Goal: Find specific page/section: Find specific page/section

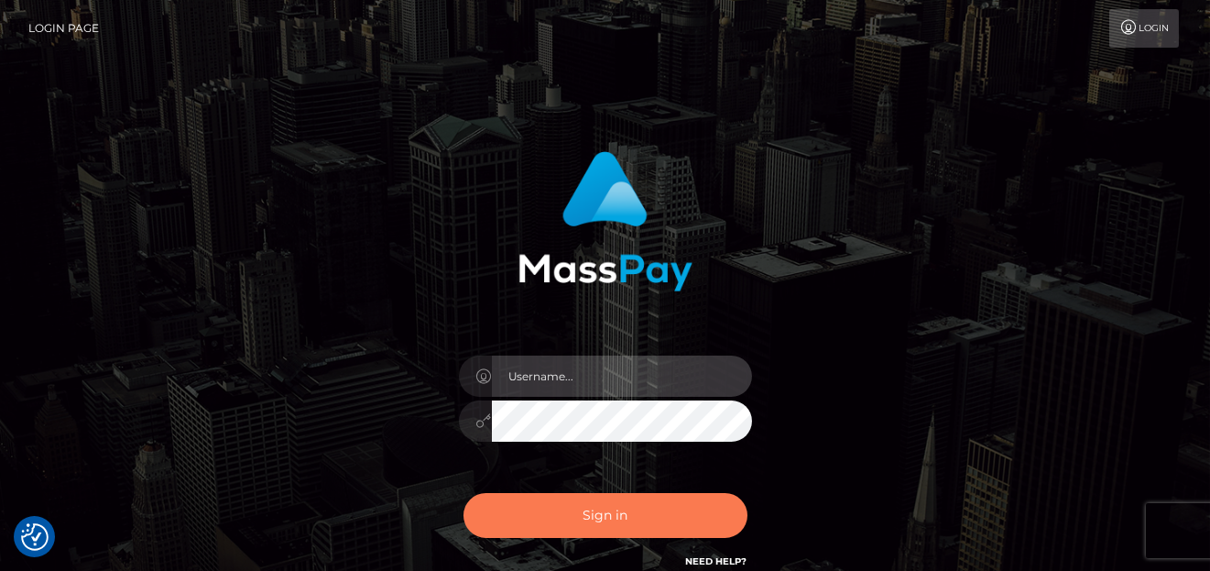
type input "[PERSON_NAME]"
click at [573, 523] on button "Sign in" at bounding box center [606, 515] width 284 height 45
type input "denise"
click at [573, 494] on button "Sign in" at bounding box center [606, 515] width 284 height 45
click at [559, 504] on button "Sign in" at bounding box center [606, 515] width 284 height 45
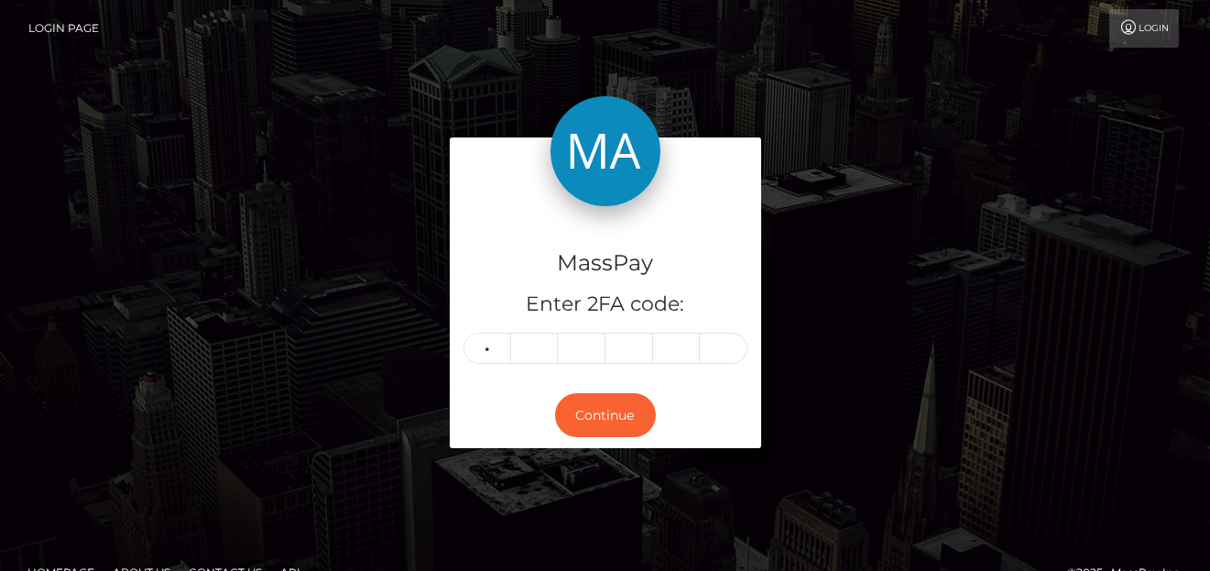
type input "8"
type input "9"
type input "7"
type input "6"
type input "1"
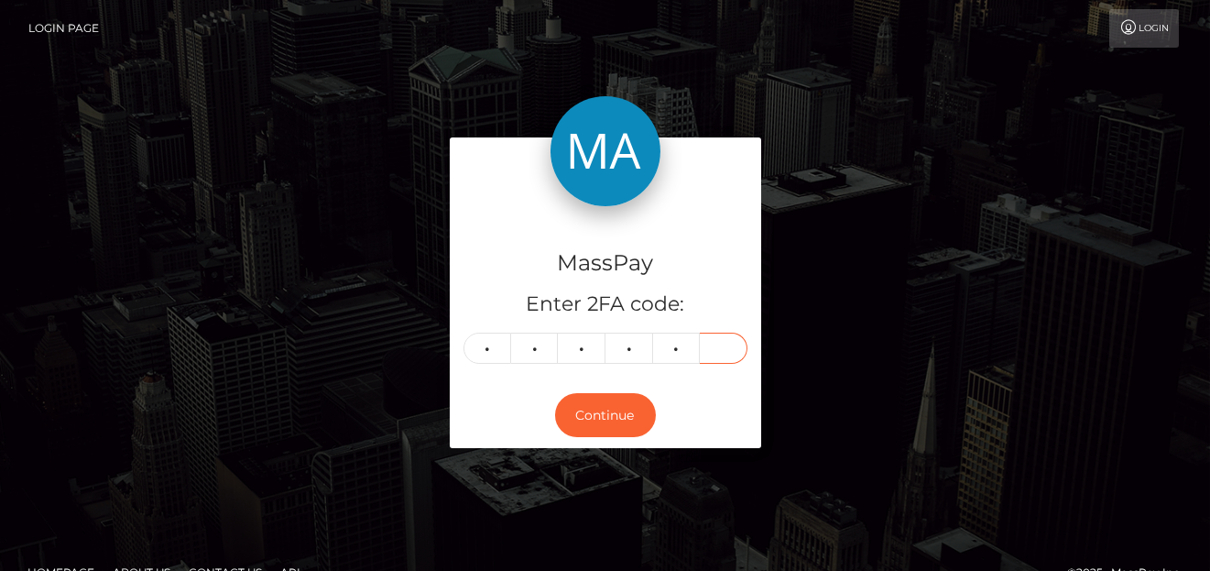
type input "5"
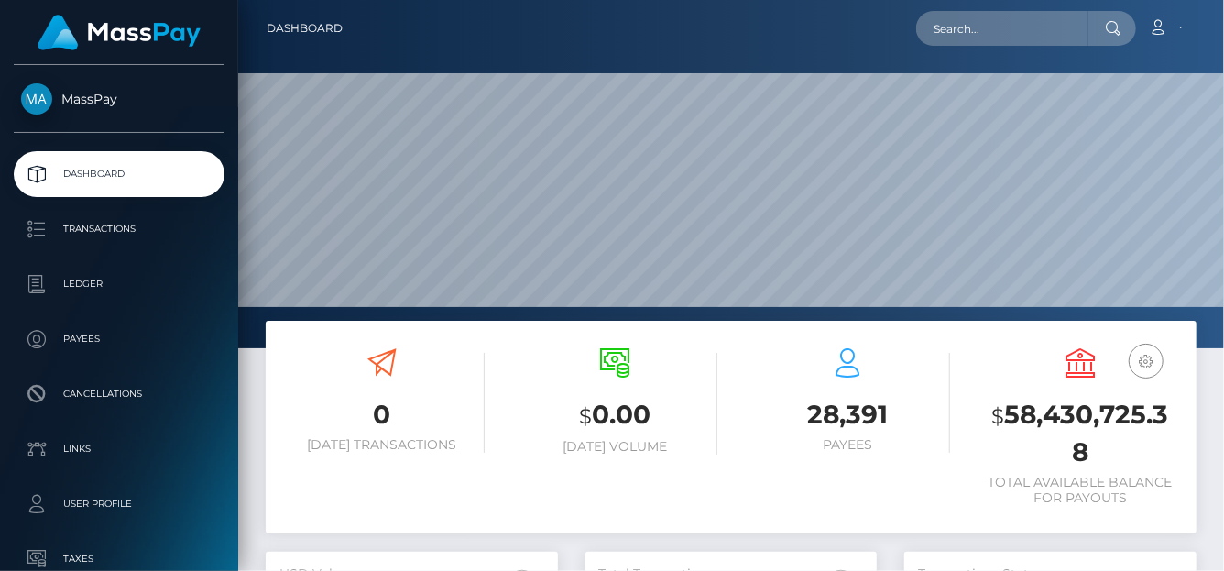
scroll to position [324, 292]
click at [944, 31] on input "text" at bounding box center [1002, 28] width 172 height 35
paste input "vulpixsionline@gmail.com"
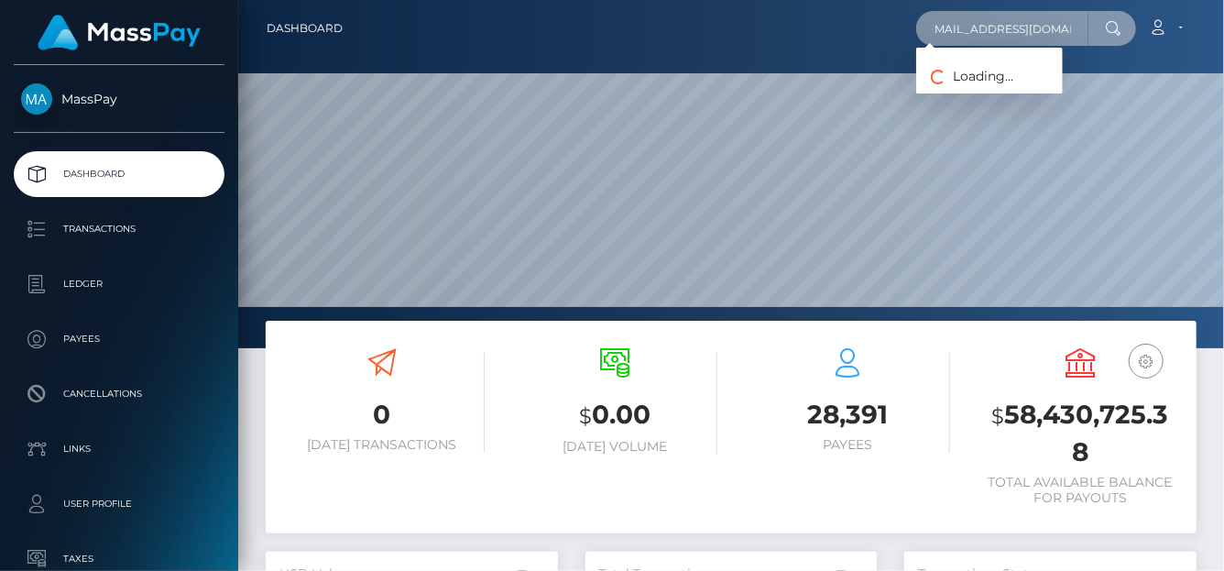
type input "vulpixsionline@gmail.com"
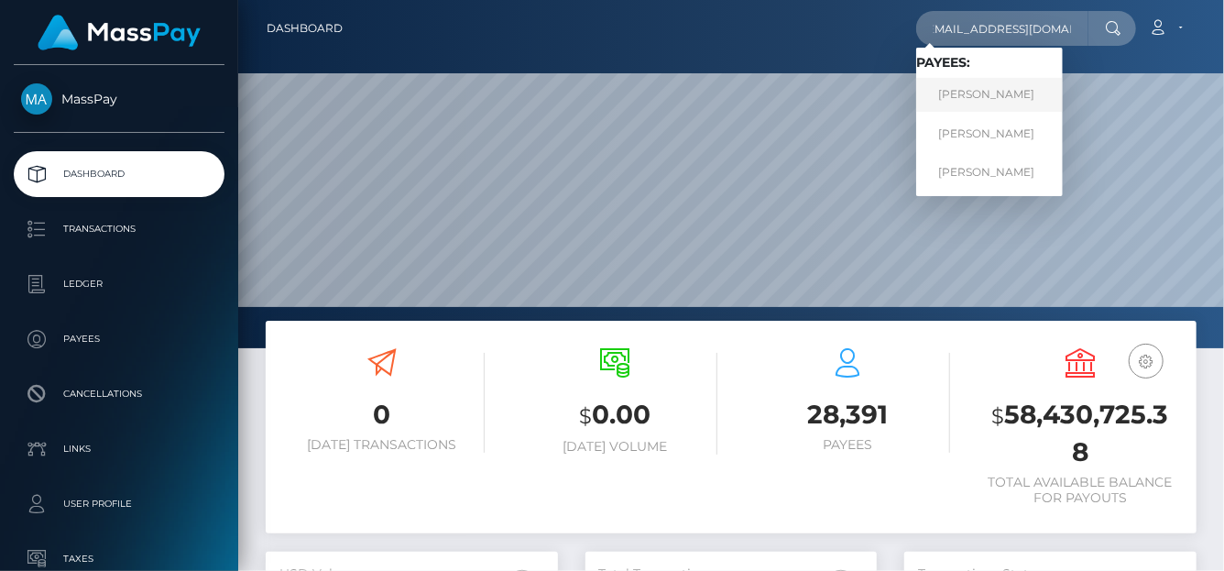
scroll to position [0, 0]
click at [973, 93] on link "SHARLEEN M MILES" at bounding box center [989, 95] width 147 height 34
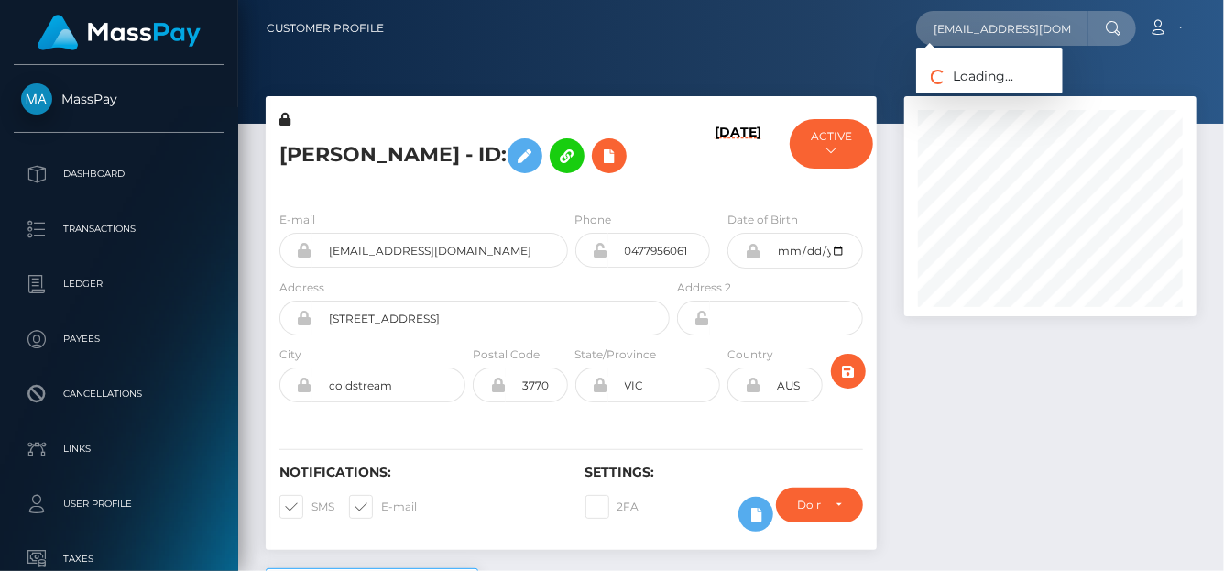
scroll to position [220, 292]
type input "vulpixsionline@gmail.com"
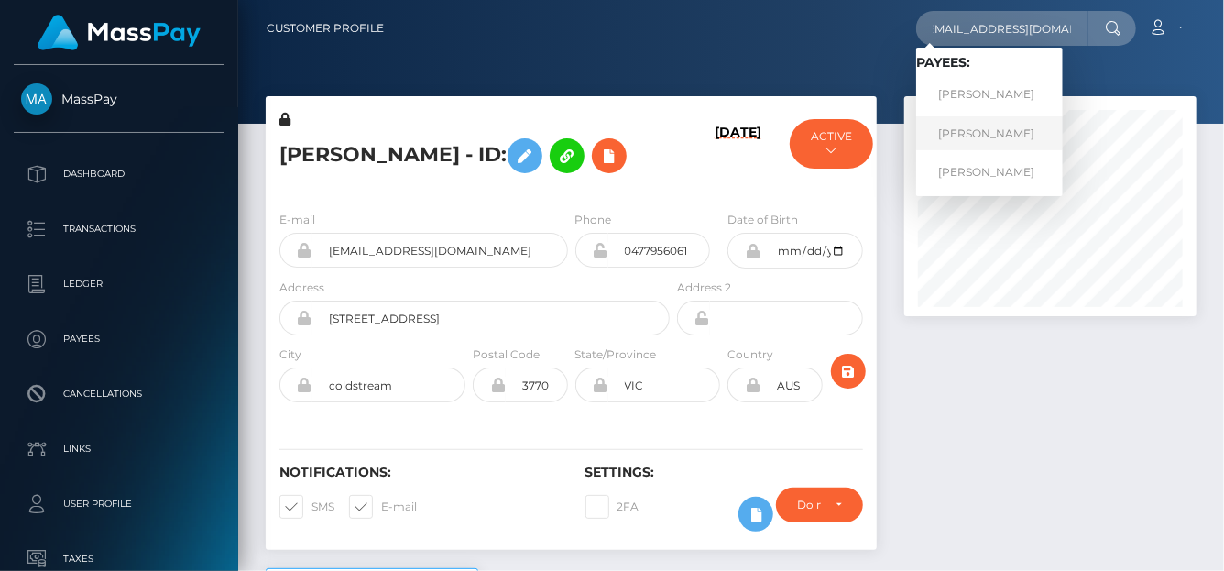
scroll to position [0, 0]
click at [977, 118] on link "SHARLEEN M MILES" at bounding box center [989, 133] width 147 height 34
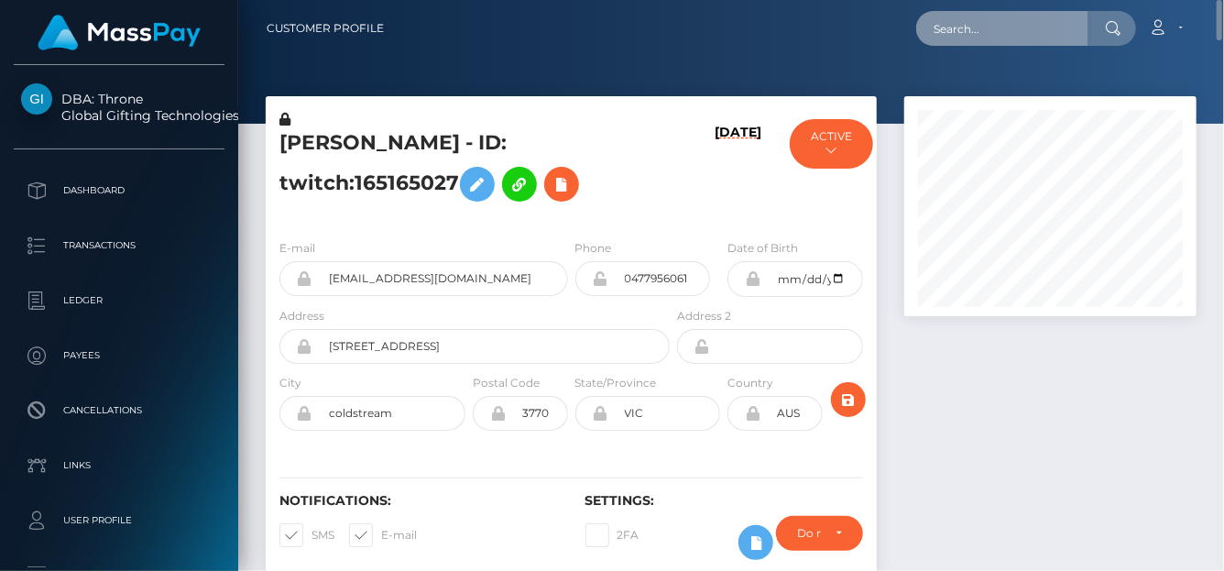
click at [948, 28] on input "text" at bounding box center [1002, 28] width 172 height 35
paste input "andz@live.co.za"
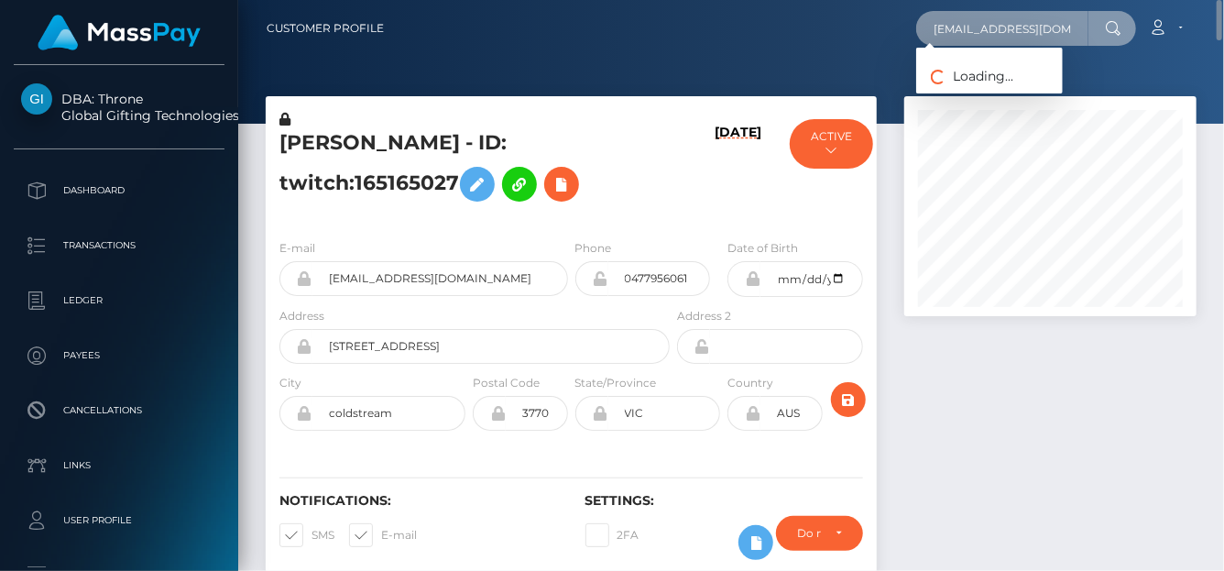
type input "andz@live.co.za"
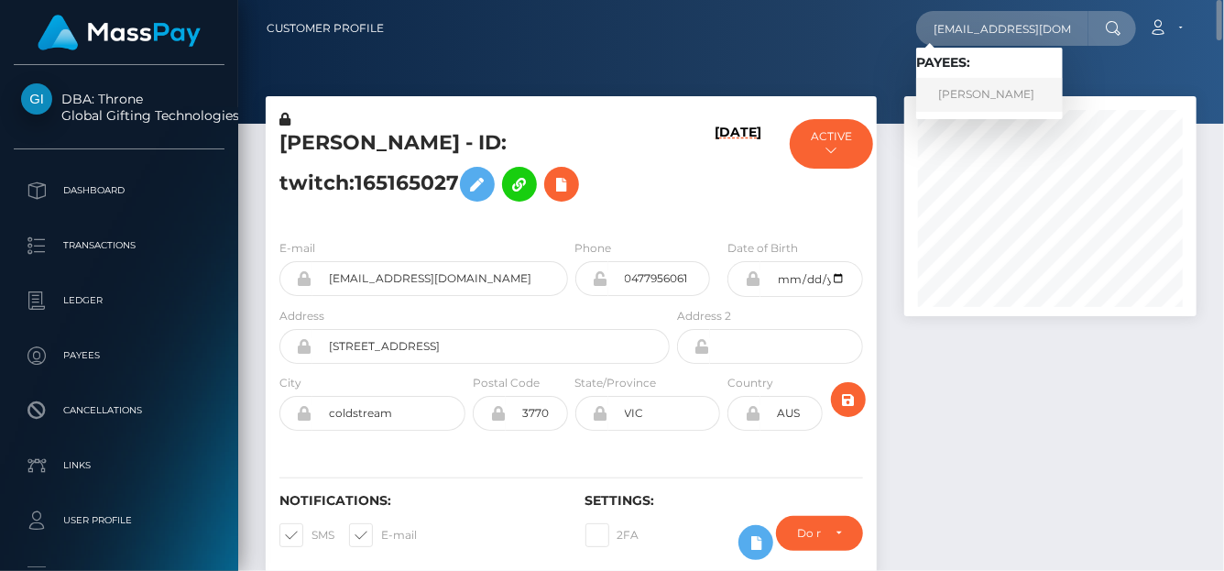
click at [981, 93] on link "Andrea Smit" at bounding box center [989, 95] width 147 height 34
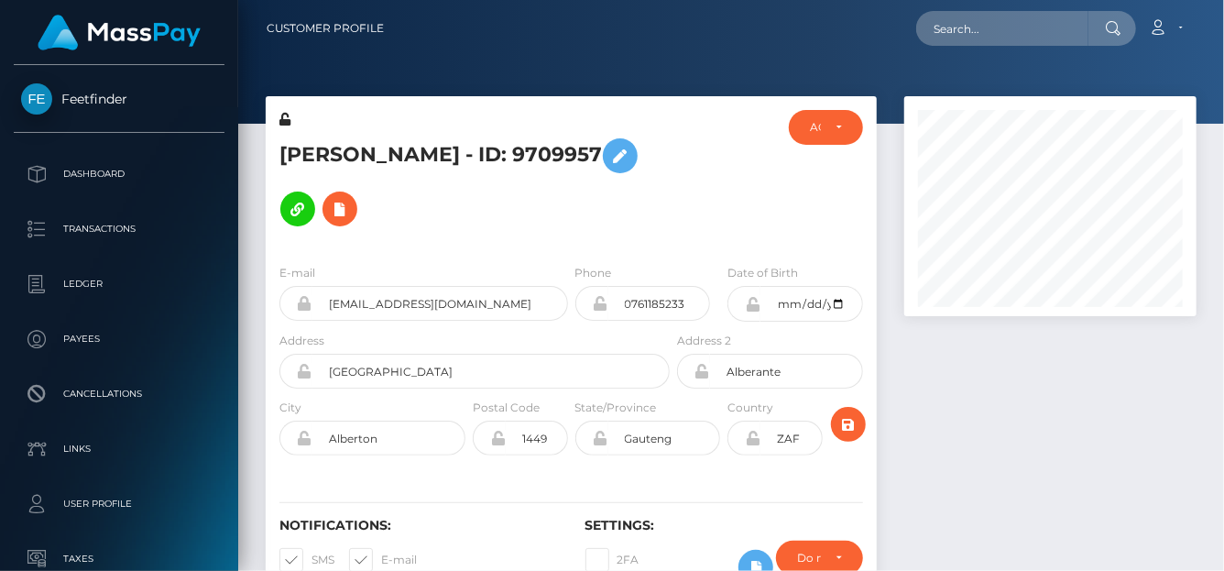
scroll to position [220, 292]
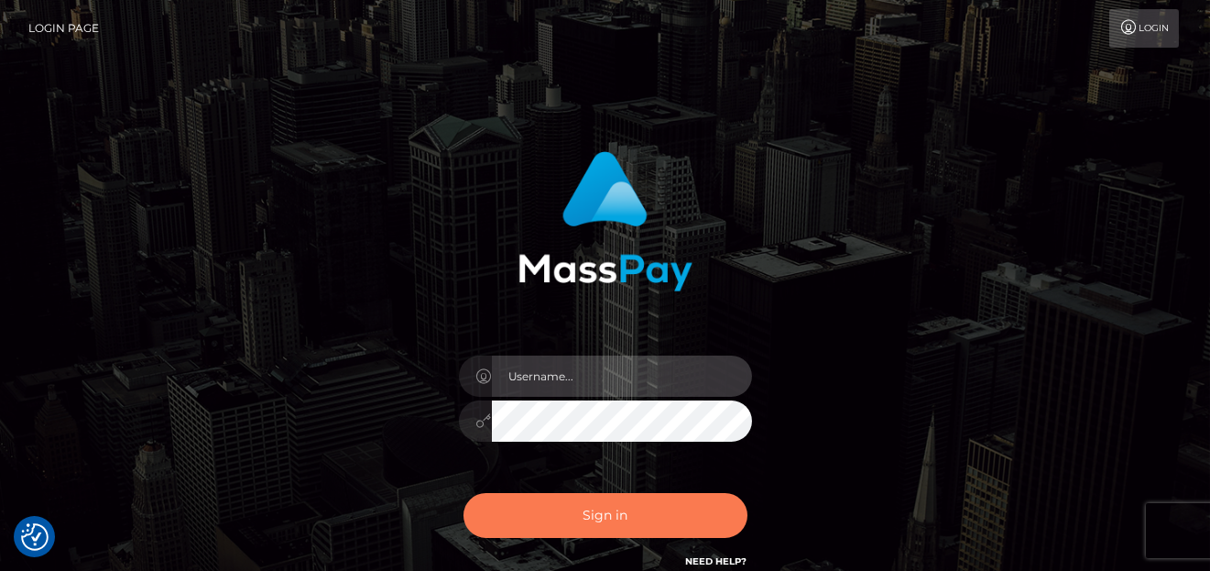
type input "[PERSON_NAME]"
click at [582, 522] on button "Sign in" at bounding box center [606, 515] width 284 height 45
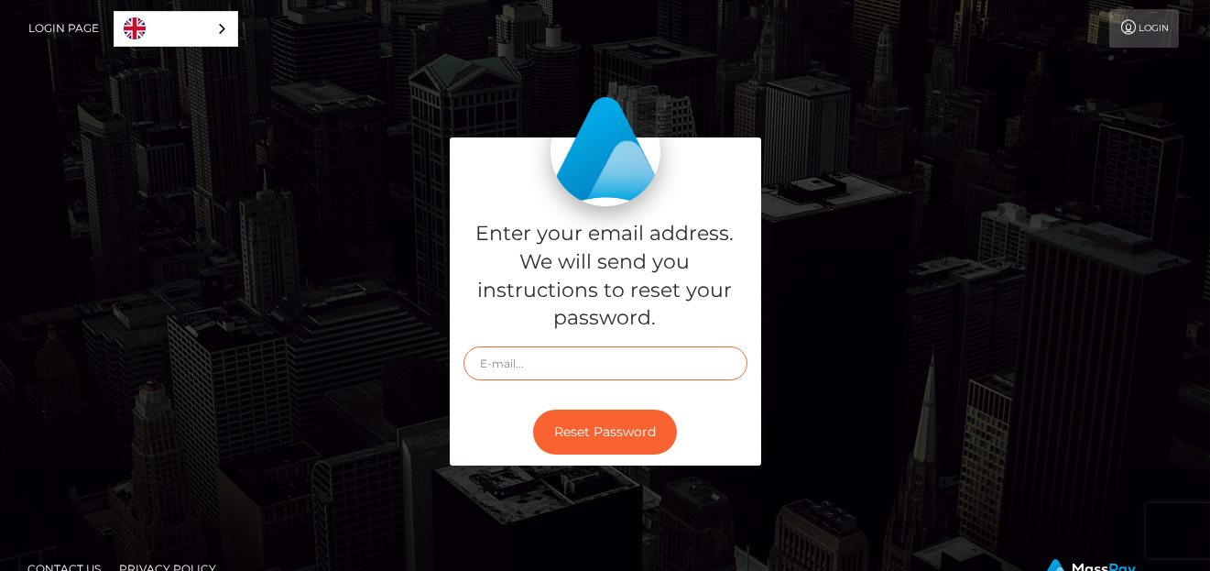
click at [494, 357] on input "text" at bounding box center [606, 363] width 284 height 34
paste input "[EMAIL_ADDRESS][DOMAIN_NAME]"
type input "[EMAIL_ADDRESS][DOMAIN_NAME]"
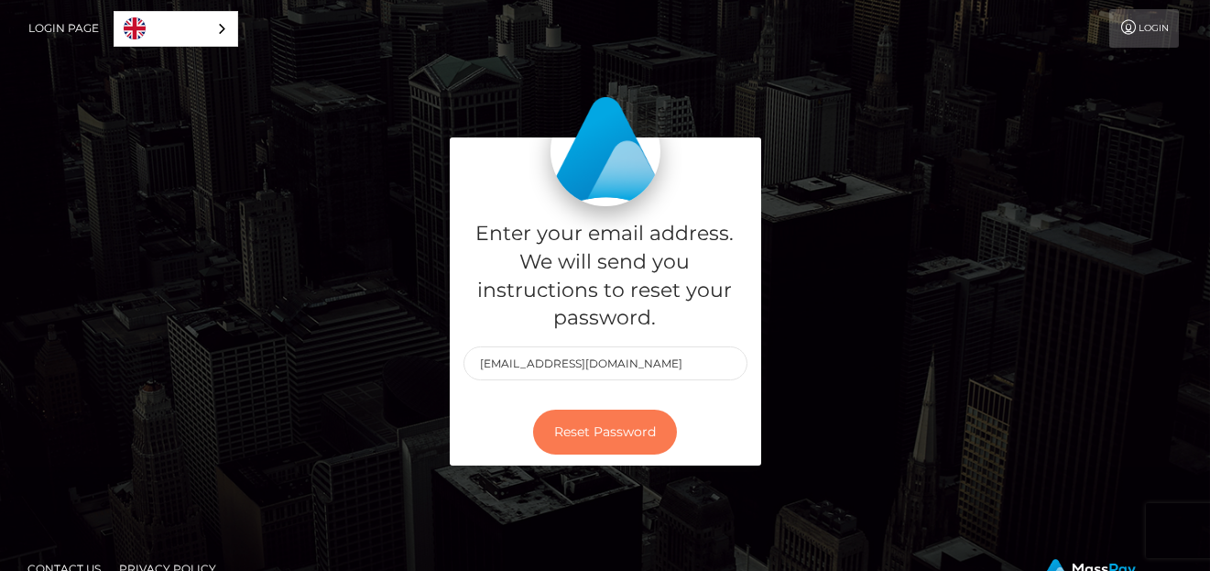
click at [596, 432] on button "Reset Password" at bounding box center [605, 431] width 144 height 45
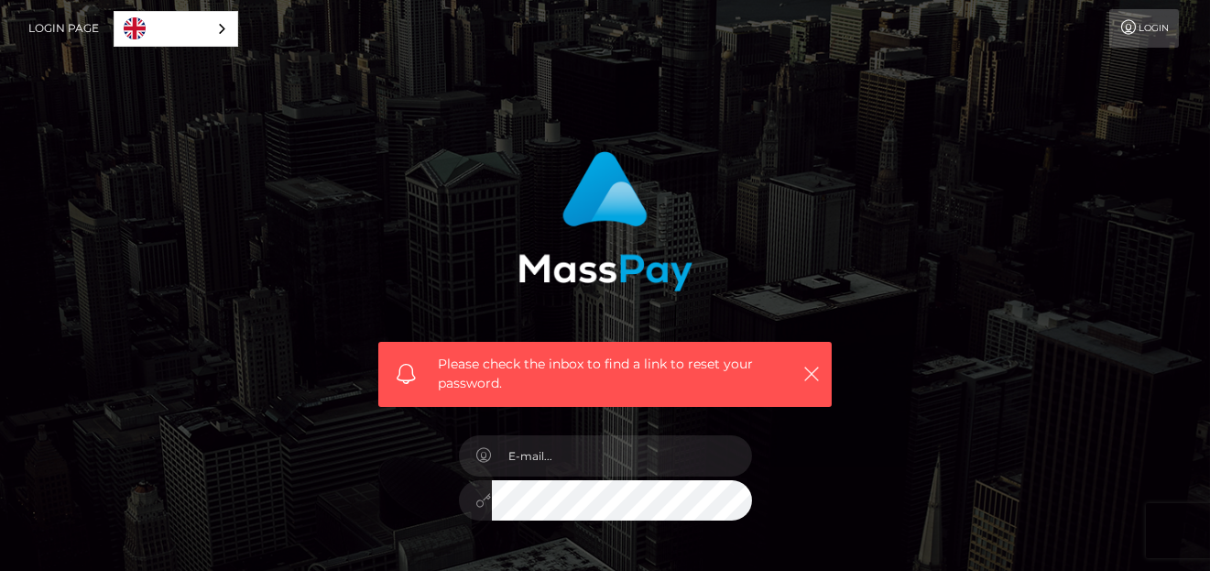
click at [221, 29] on div "English" at bounding box center [176, 29] width 125 height 36
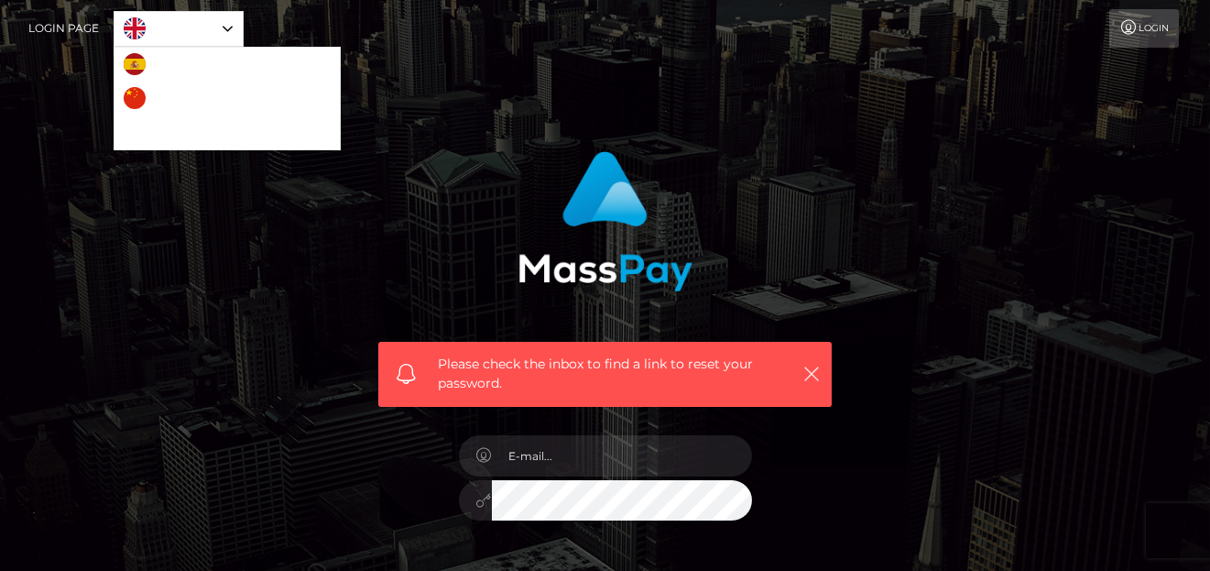
click at [308, 66] on div "Please check the inbox to find a link to reset your password. In order to prote…" at bounding box center [605, 410] width 1210 height 821
click at [221, 32] on div "English" at bounding box center [179, 29] width 130 height 36
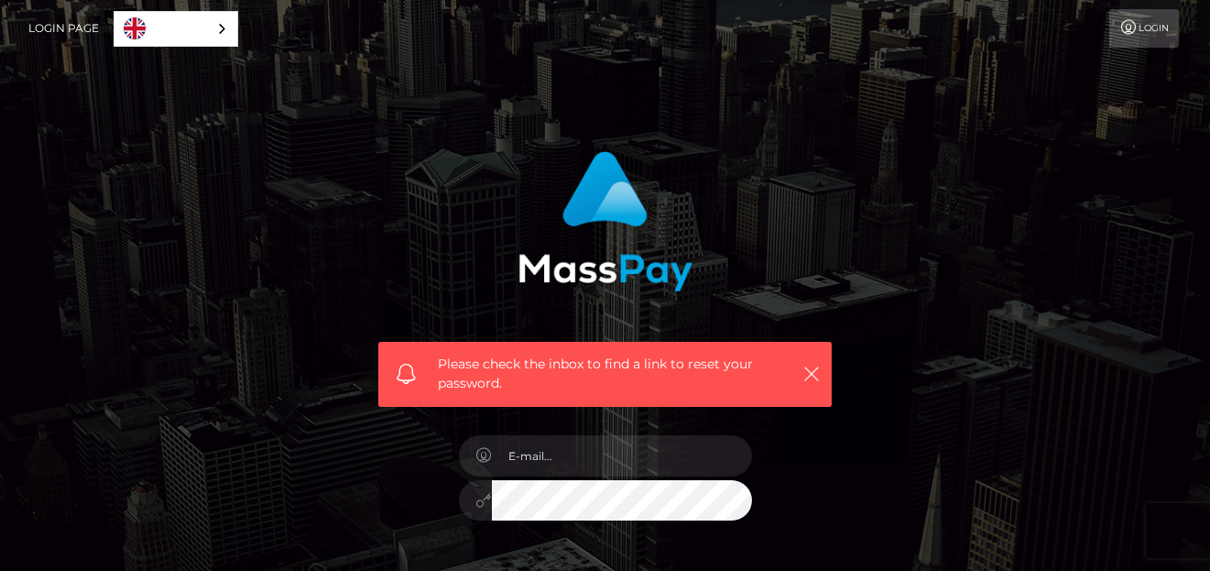
click at [540, 131] on div "Please check the inbox to find a link to reset your password. In order to prote…" at bounding box center [605, 410] width 1210 height 821
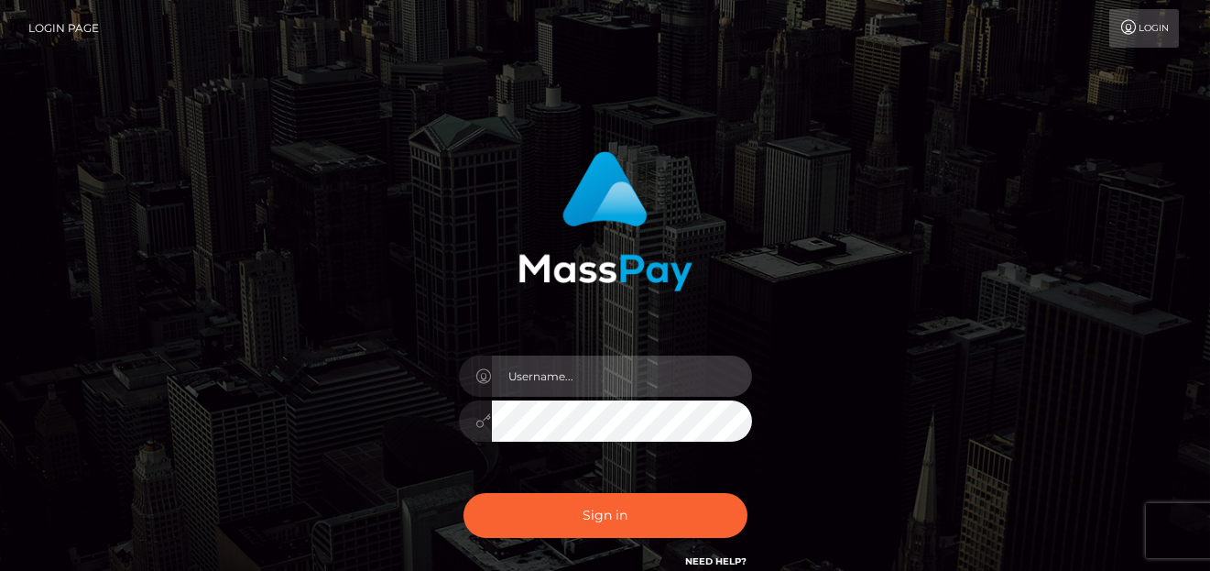
type input "[PERSON_NAME]"
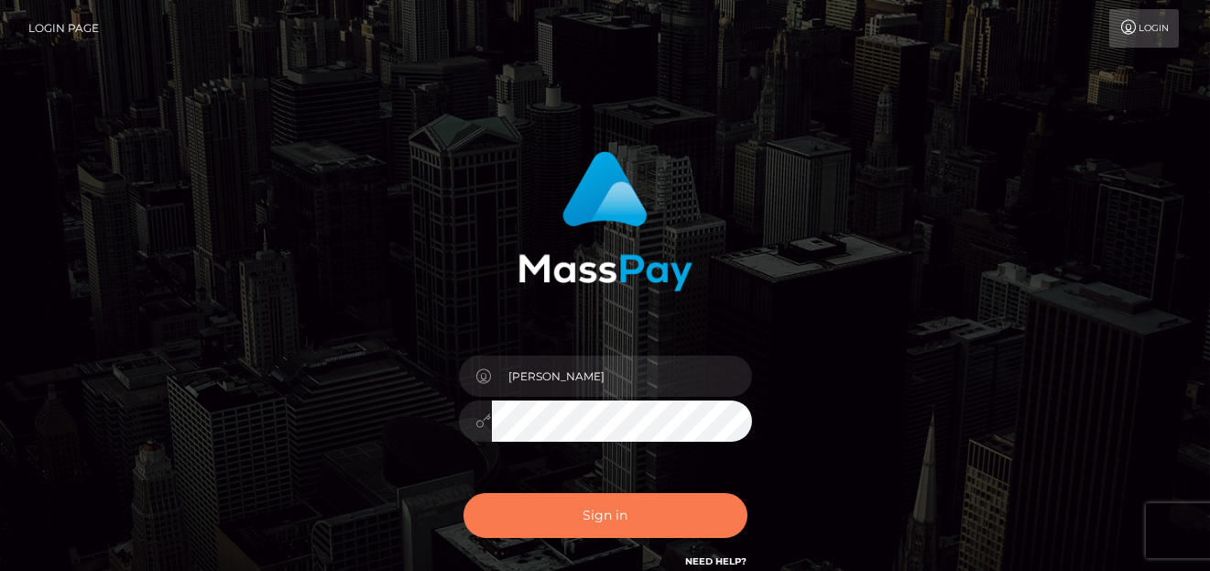
click at [583, 521] on button "Sign in" at bounding box center [606, 515] width 284 height 45
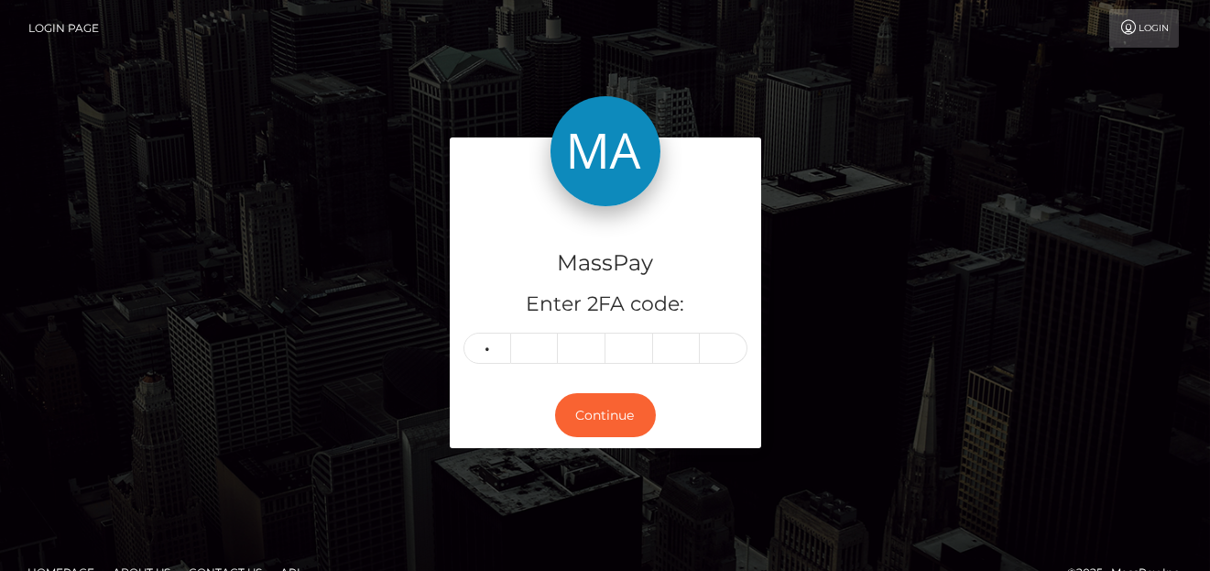
type input "9"
type input "8"
type input "5"
type input "7"
type input "5"
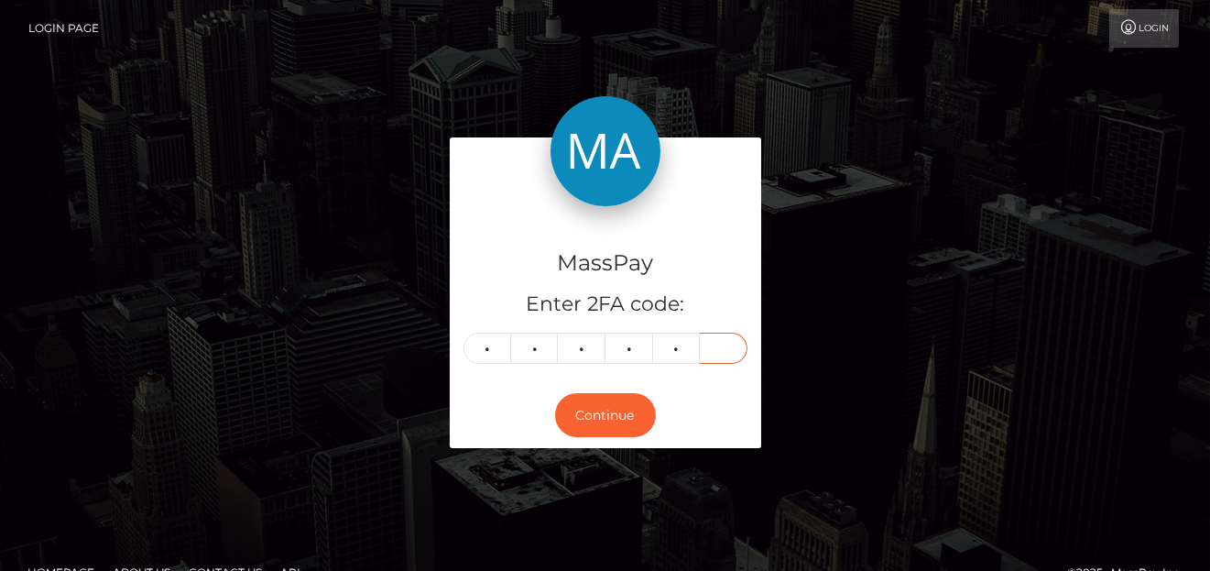
type input "8"
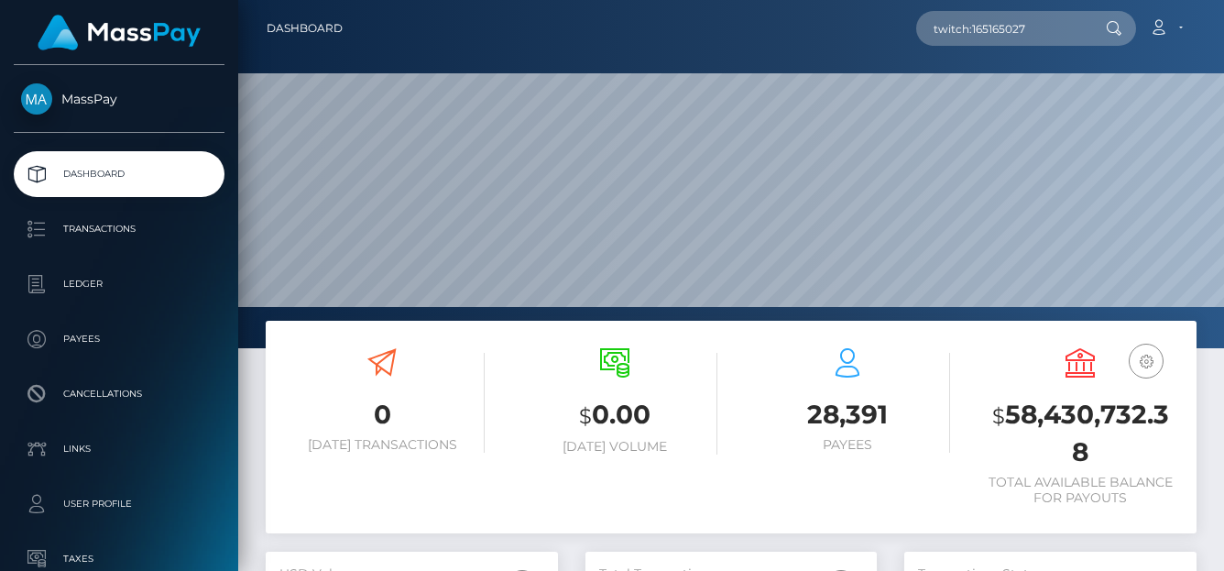
type input "twitch:165165027"
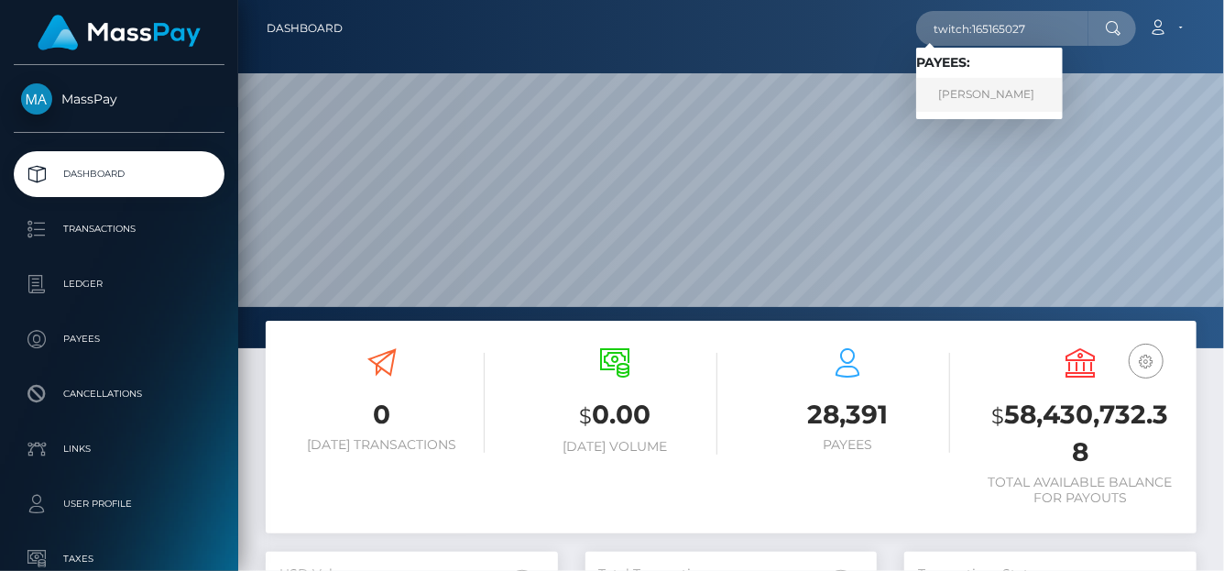
click at [1015, 104] on link "[PERSON_NAME]" at bounding box center [989, 95] width 147 height 34
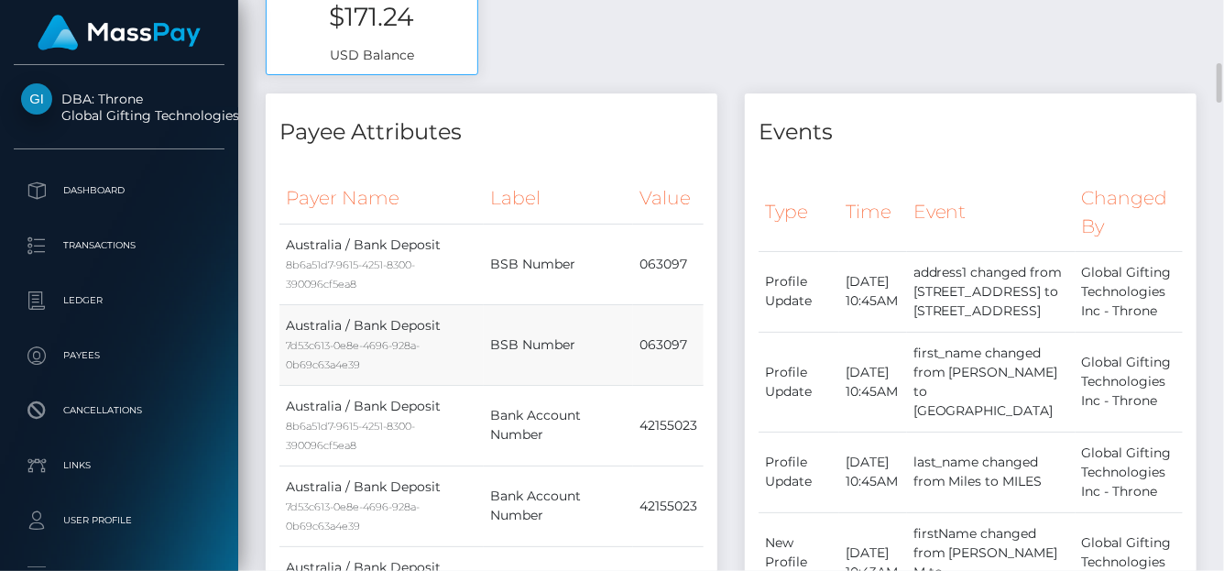
scroll to position [640, 0]
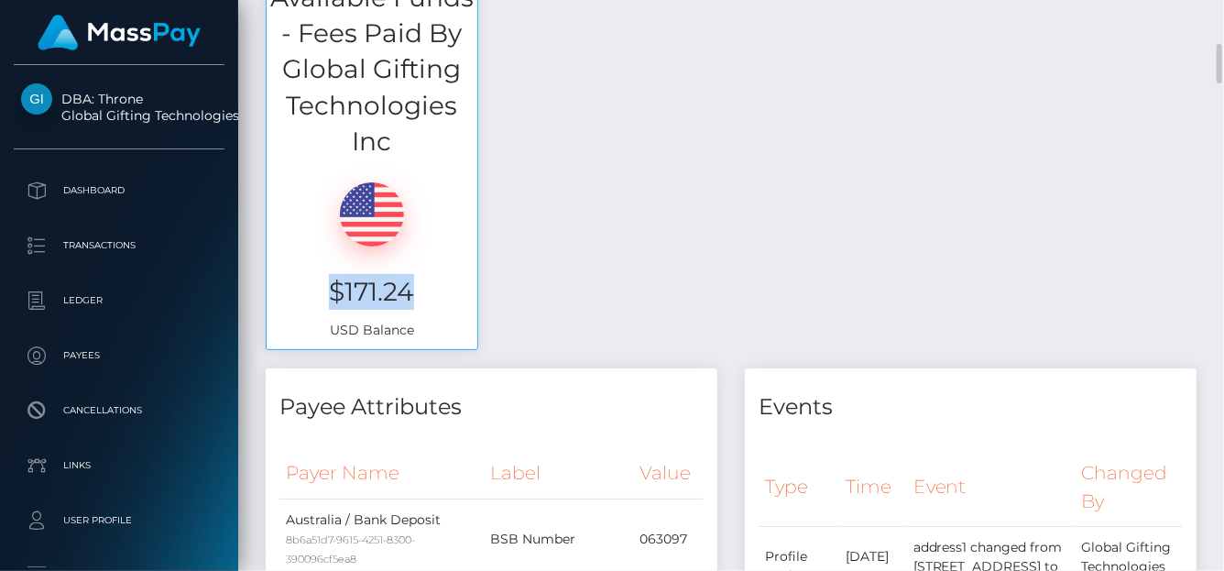
drag, startPoint x: 425, startPoint y: 290, endPoint x: 326, endPoint y: 287, distance: 99.0
click at [326, 287] on h3 "$171.24" at bounding box center [371, 292] width 183 height 36
copy h3 "$171.24"
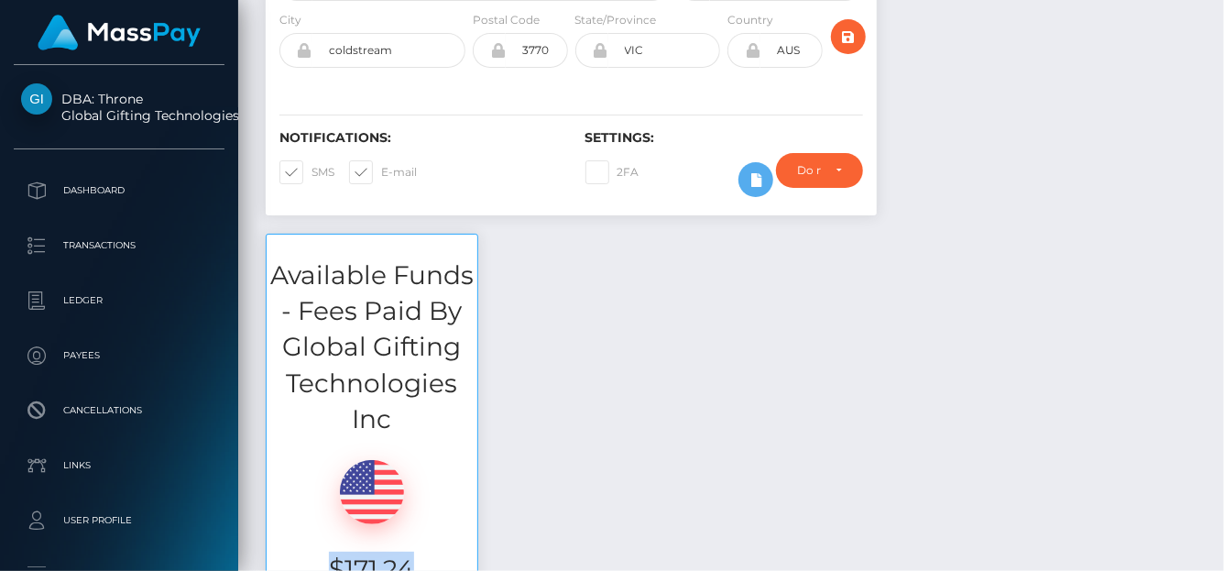
scroll to position [0, 0]
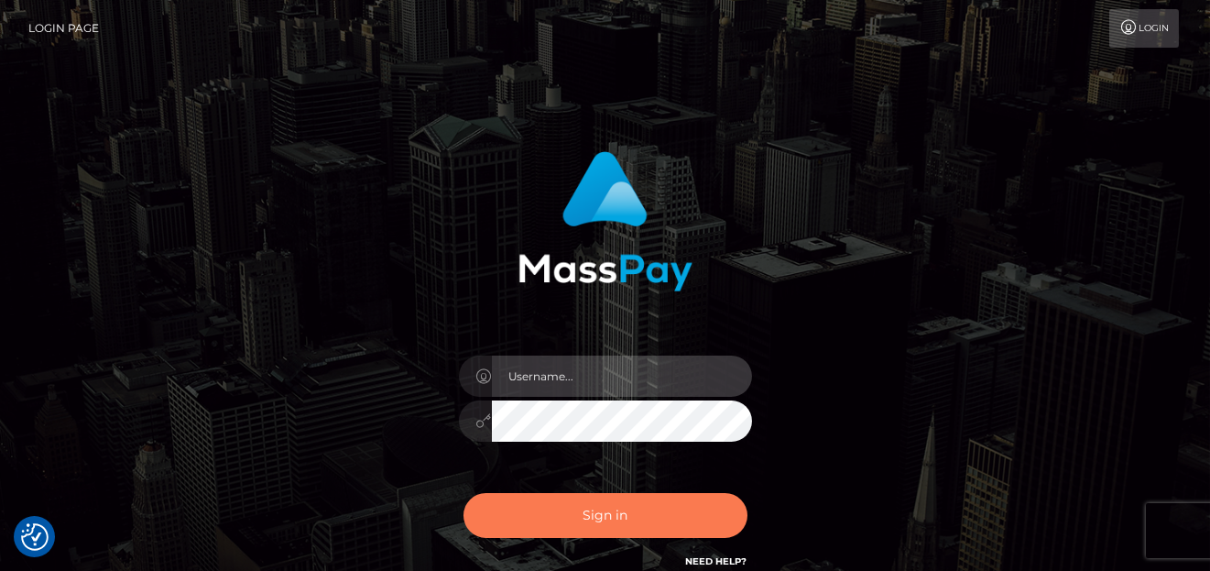
type input "denise"
click at [663, 515] on button "Sign in" at bounding box center [606, 515] width 284 height 45
type input "[PERSON_NAME]"
click at [670, 504] on button "Sign in" at bounding box center [606, 515] width 284 height 45
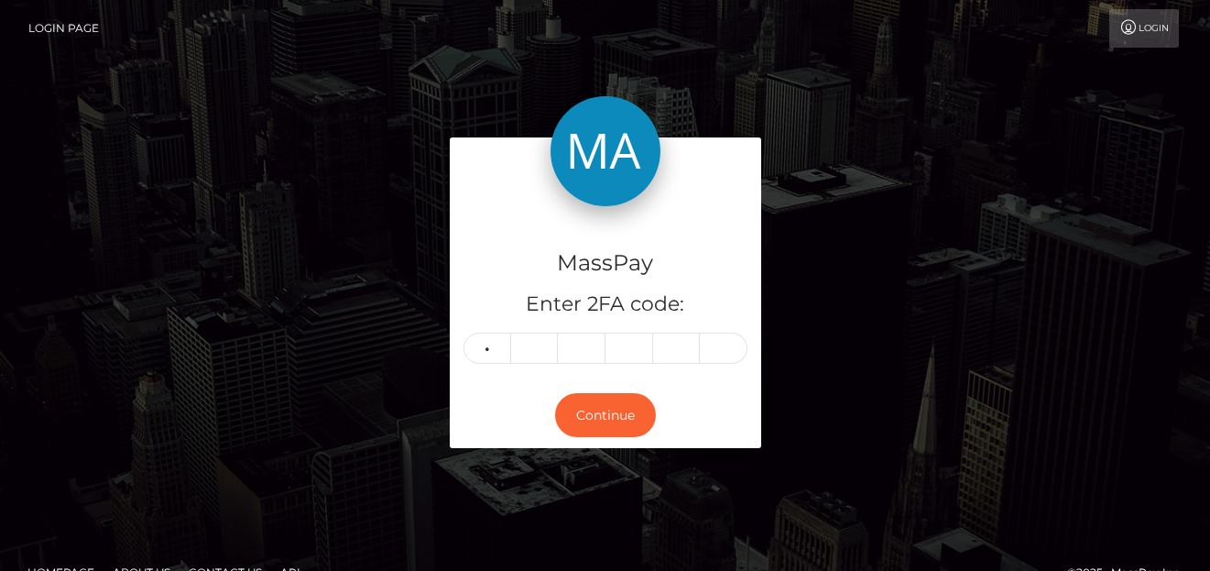
type input "8"
type input "0"
type input "8"
type input "5"
type input "0"
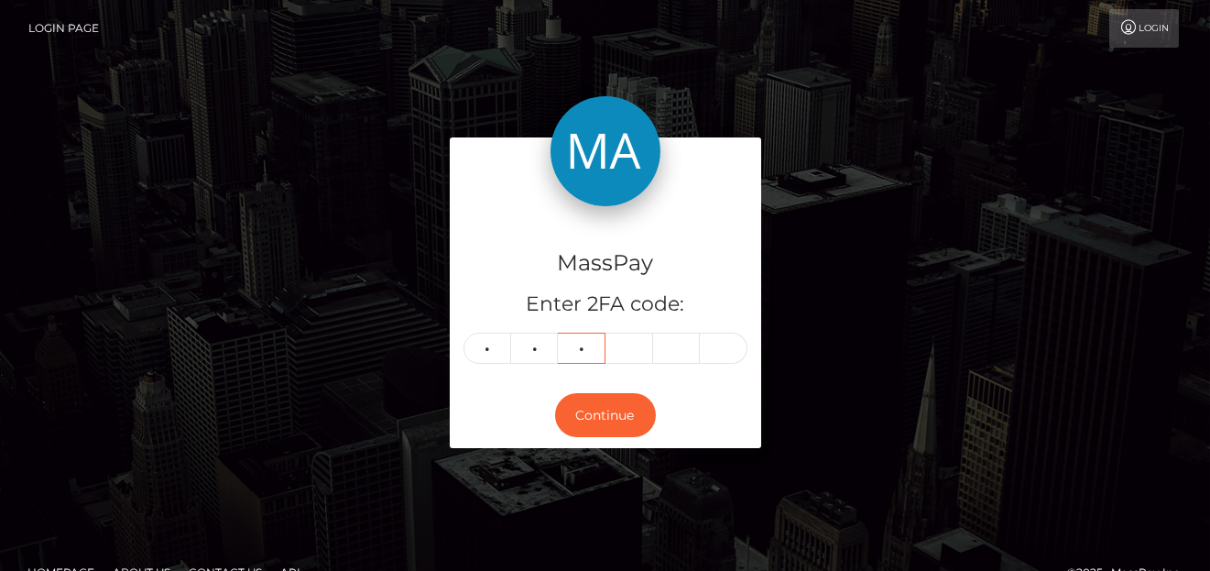
type input "4"
type input "8"
type input "0"
type input "8"
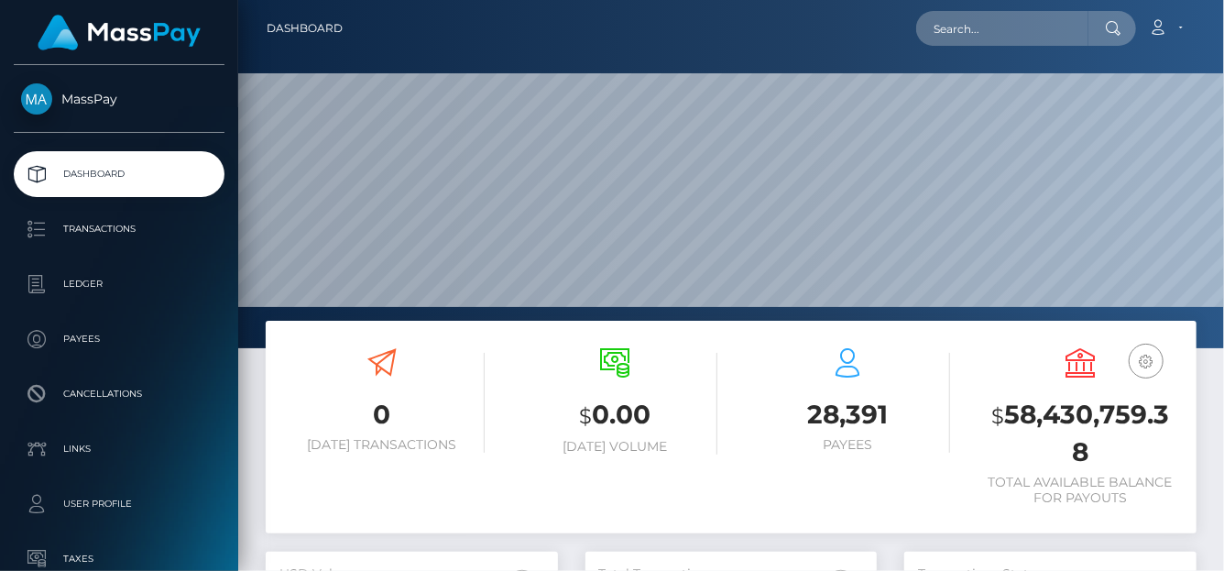
scroll to position [324, 292]
click at [968, 38] on input "text" at bounding box center [1002, 28] width 172 height 35
paste input "[EMAIL_ADDRESS][DOMAIN_NAME]"
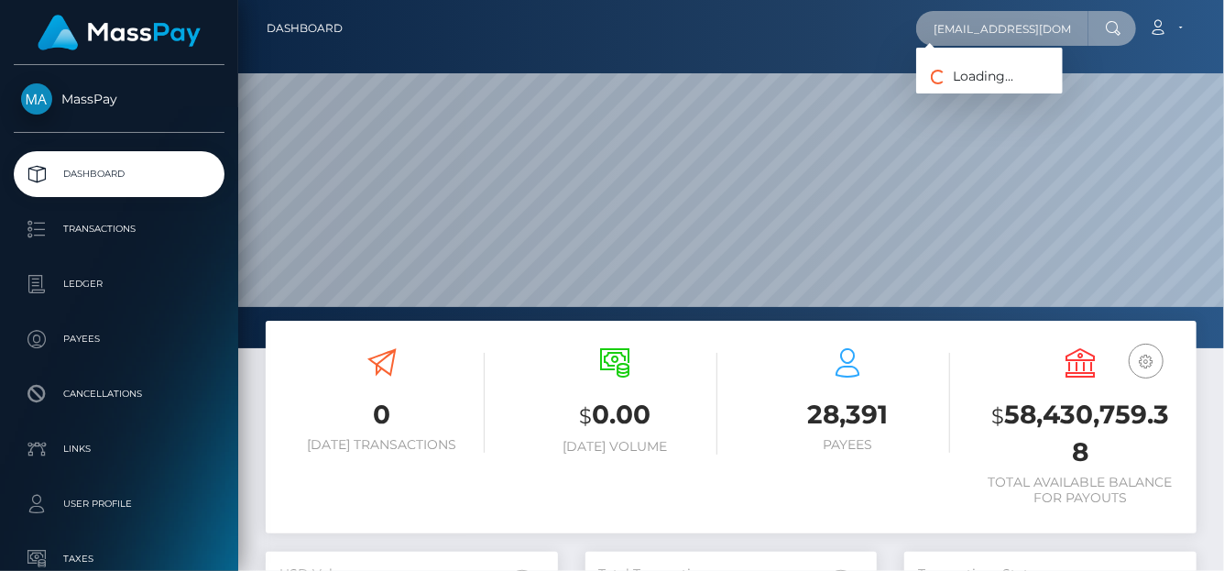
type input "[EMAIL_ADDRESS][DOMAIN_NAME]"
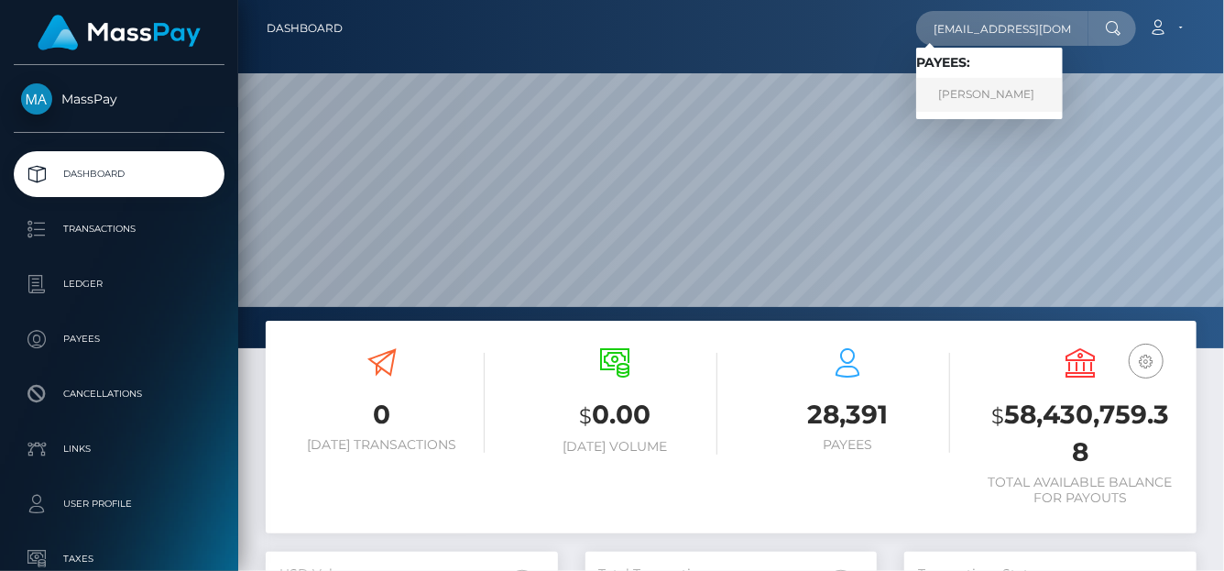
click at [966, 100] on link "libby keeling" at bounding box center [989, 95] width 147 height 34
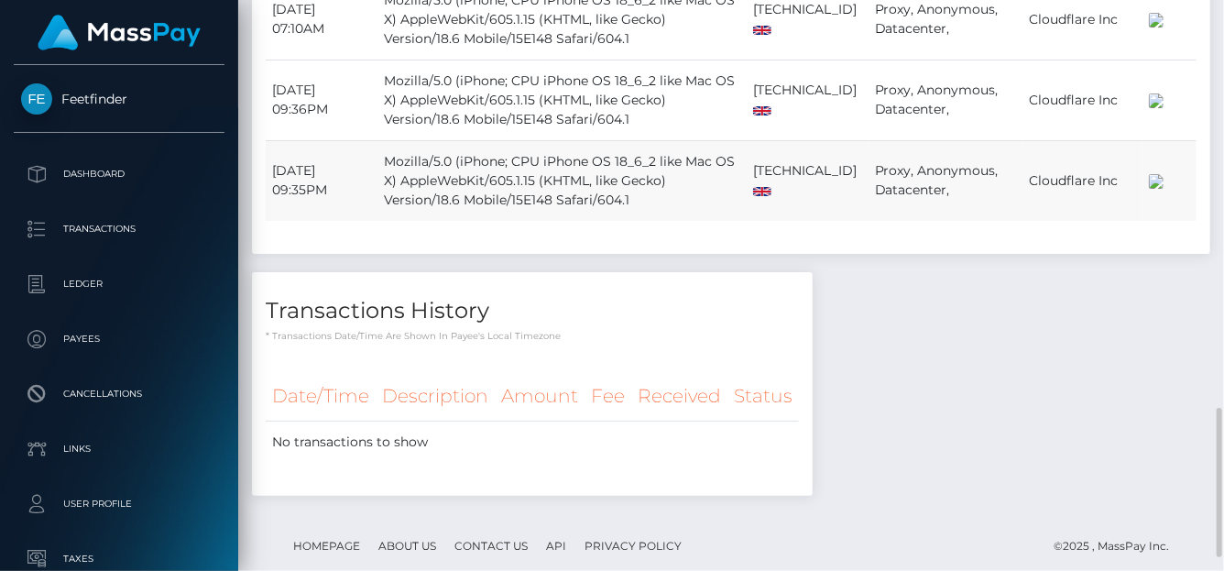
scroll to position [1616, 0]
